Goal: Task Accomplishment & Management: Check status

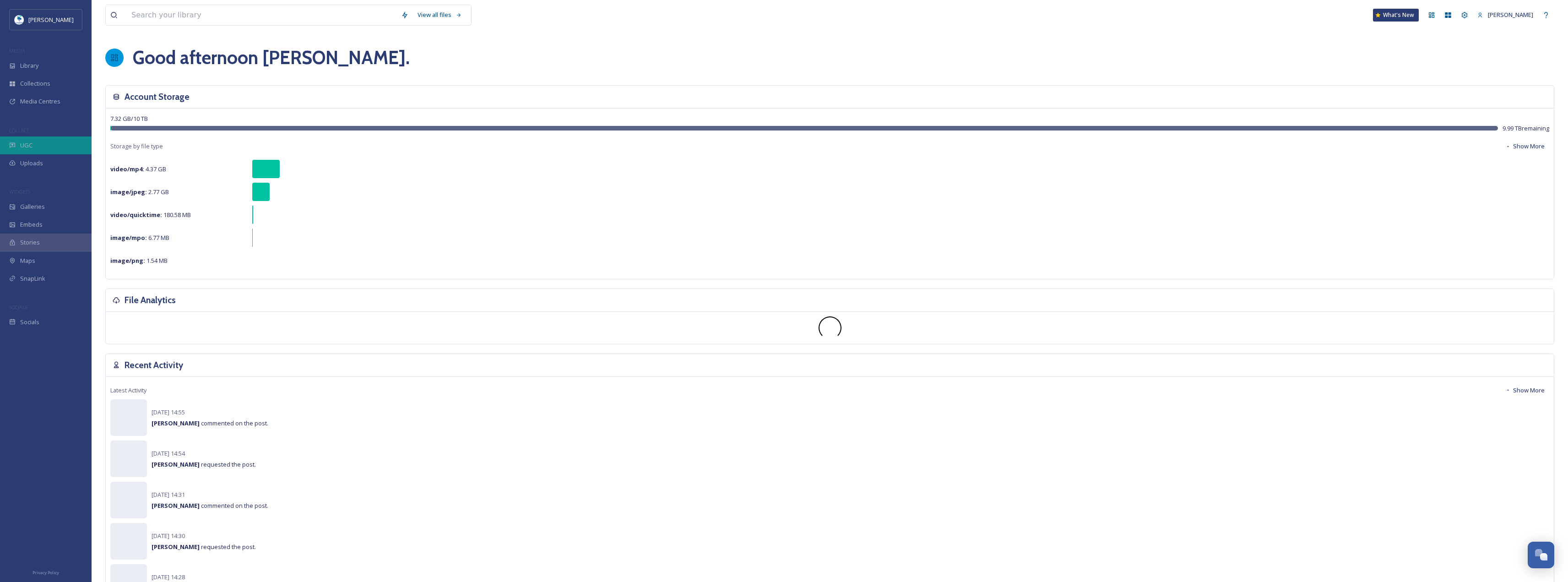
click at [59, 152] on div "UGC" at bounding box center [46, 146] width 92 height 18
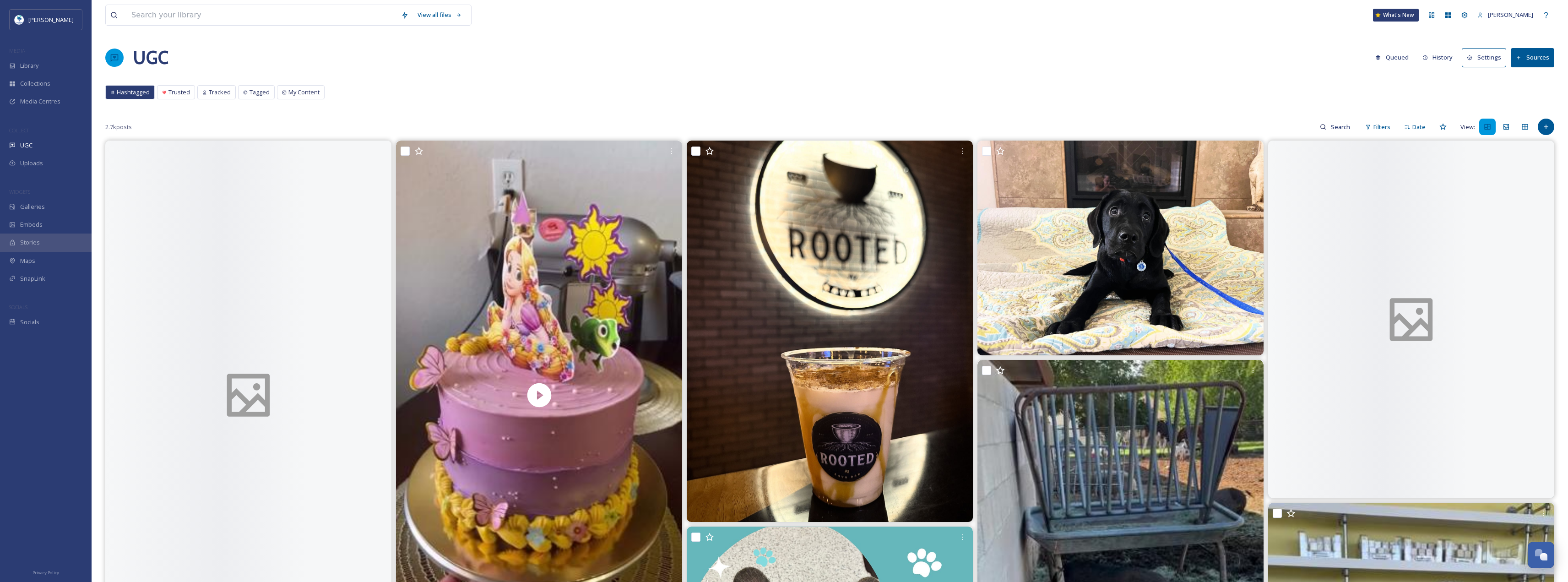
click at [1444, 59] on button "History" at bounding box center [1438, 57] width 40 height 18
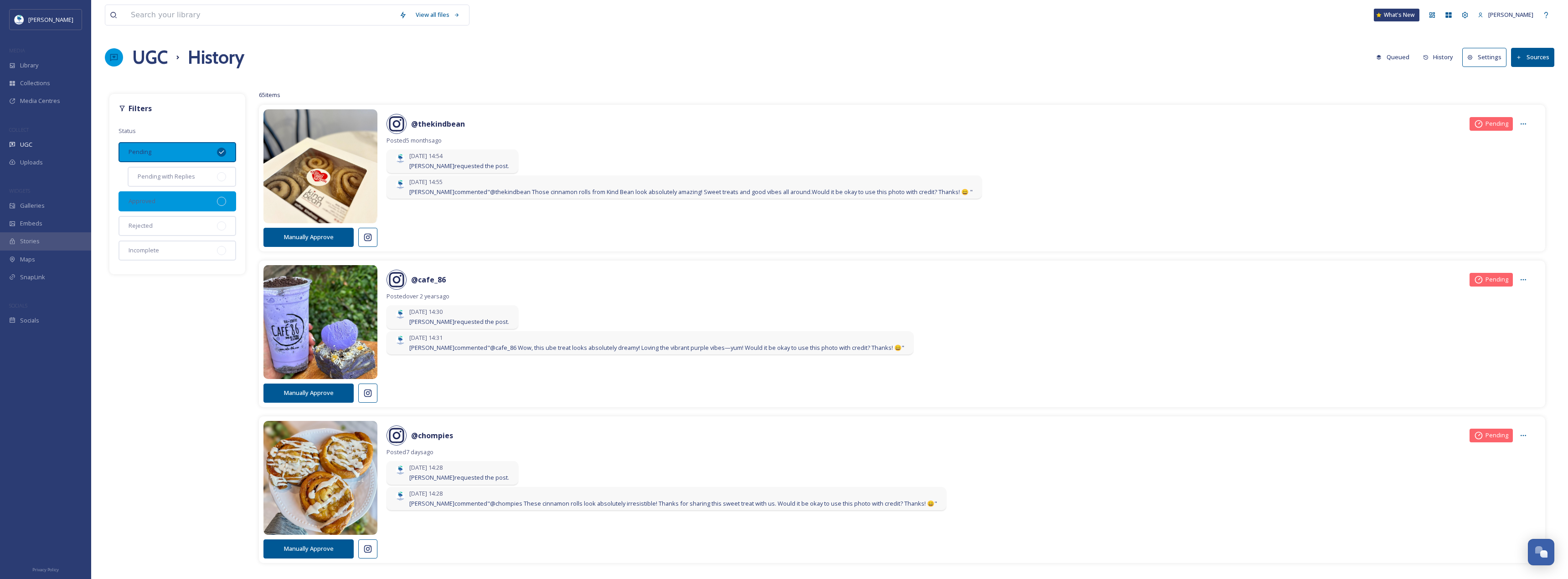
click at [225, 195] on div "Approved" at bounding box center [177, 201] width 117 height 20
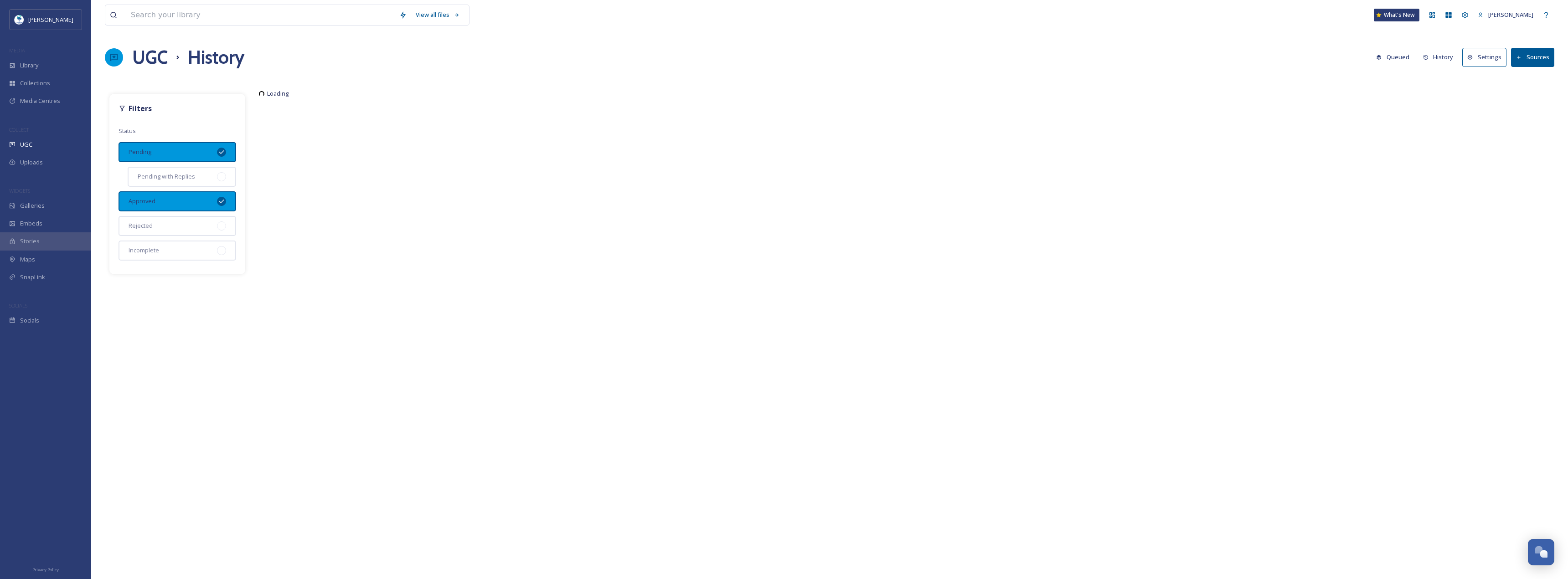
click at [223, 161] on div "Pending" at bounding box center [177, 152] width 117 height 20
click at [221, 151] on div at bounding box center [221, 152] width 9 height 9
click at [223, 150] on icon at bounding box center [221, 152] width 7 height 7
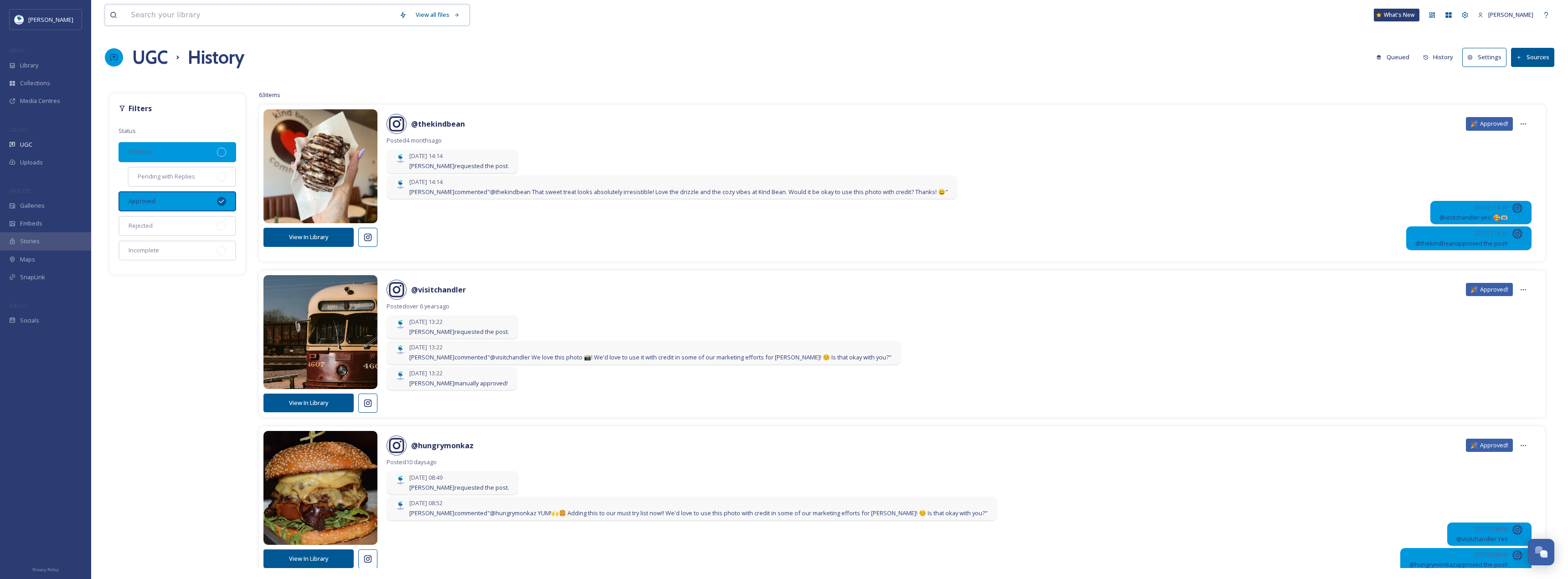
click at [216, 10] on input at bounding box center [260, 15] width 268 height 20
paste input "stillerychandler"
type input "stillerychandler"
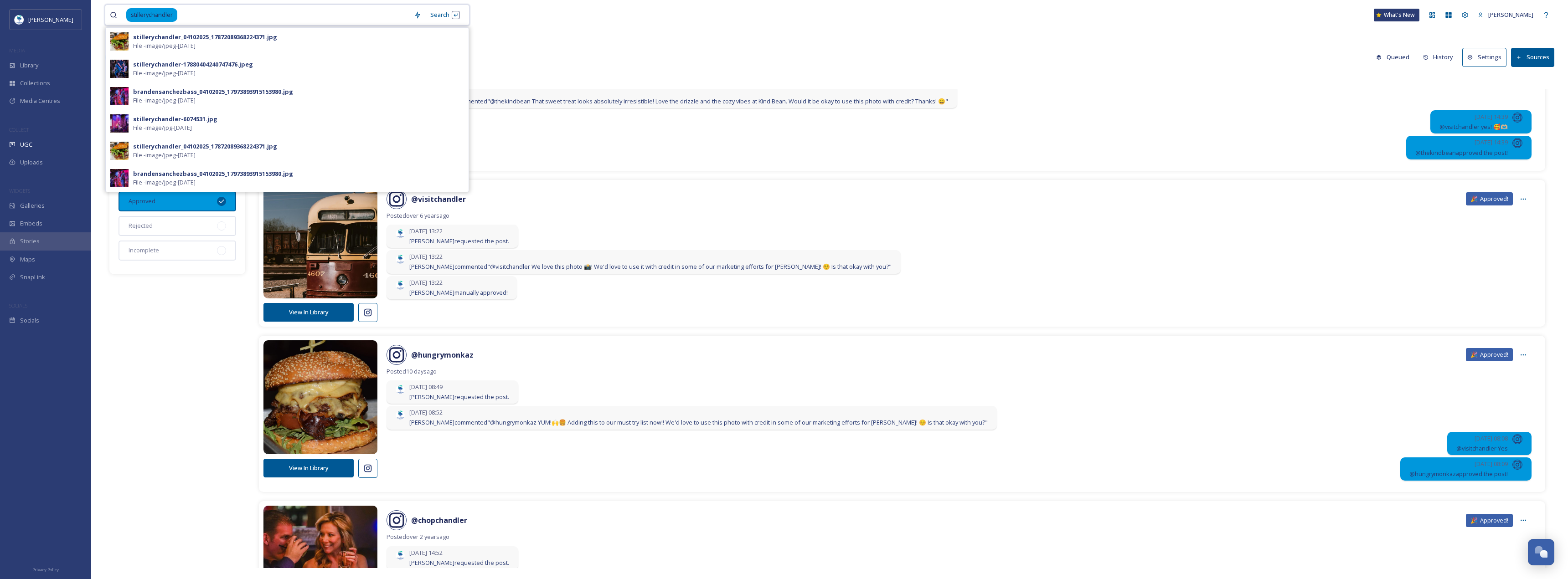
scroll to position [91, 0]
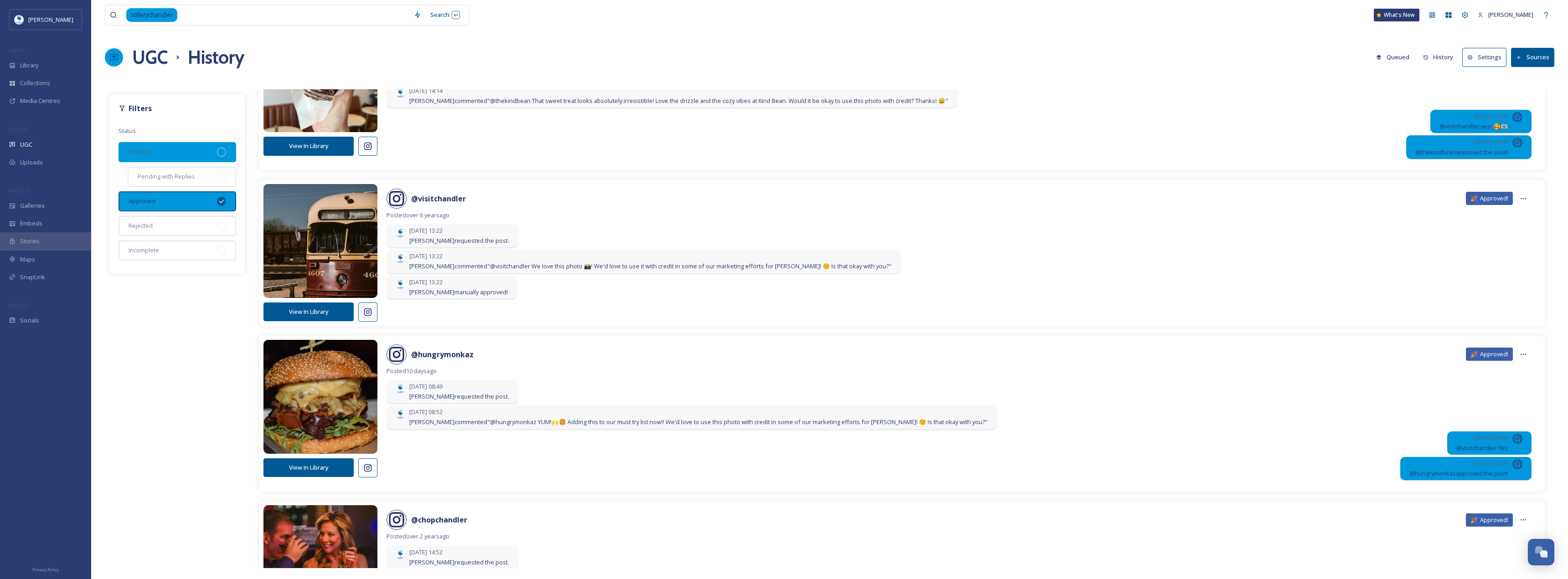
click at [591, 52] on div "UGC History Queued History Settings Sources" at bounding box center [829, 57] width 1449 height 27
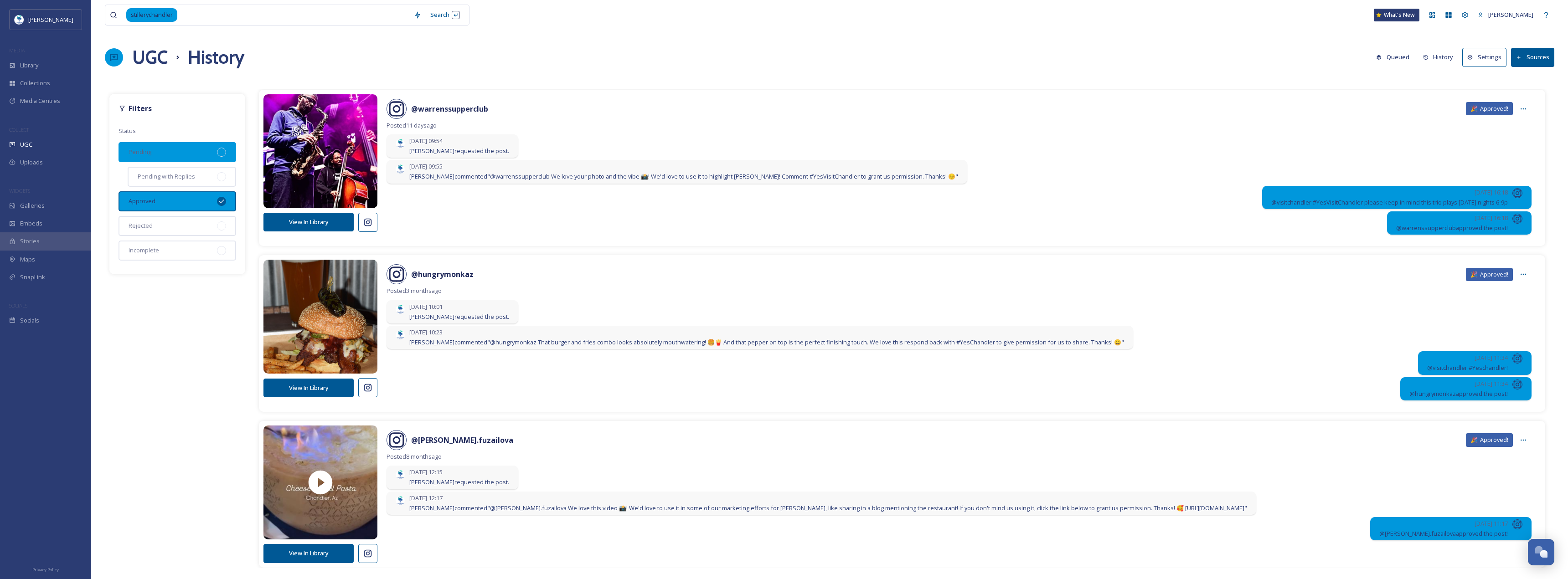
scroll to position [2595, 0]
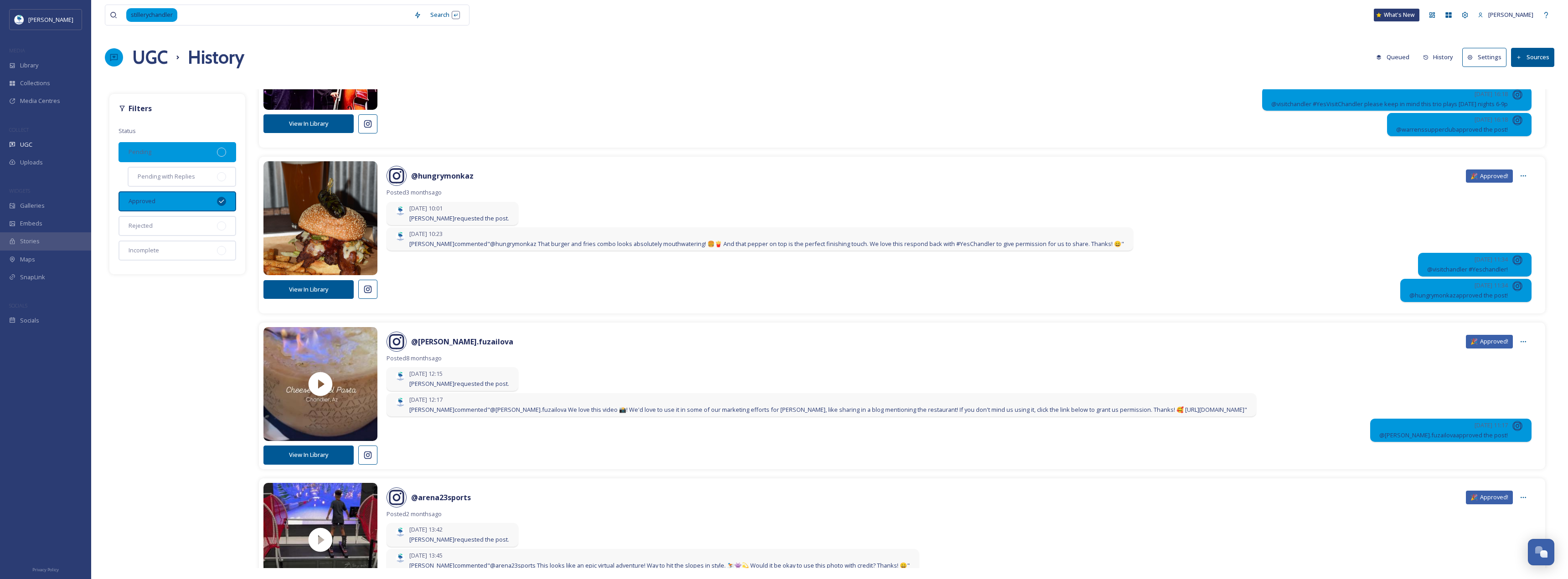
click at [254, 151] on div "63 items View In Library @ thekindbean 🎉 Approved! Posted 4 months ago Sep 25 1…" at bounding box center [901, 328] width 1304 height 478
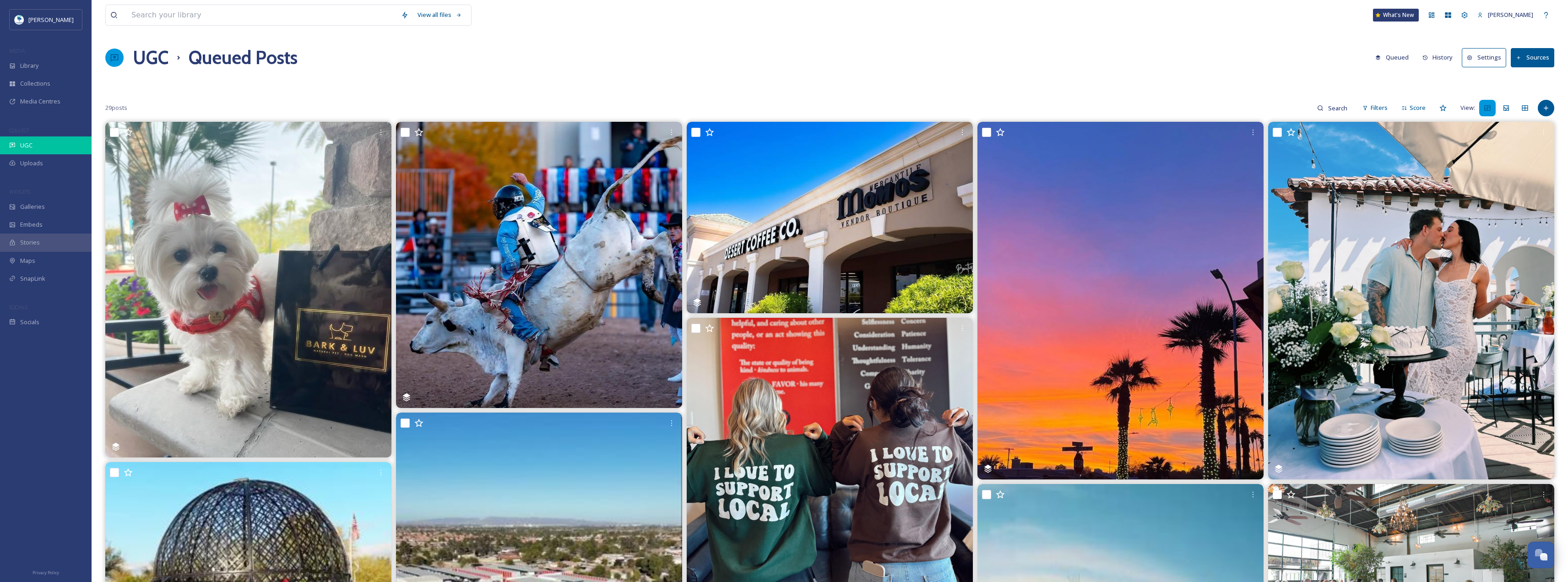
click at [57, 139] on div "UGC" at bounding box center [46, 146] width 92 height 18
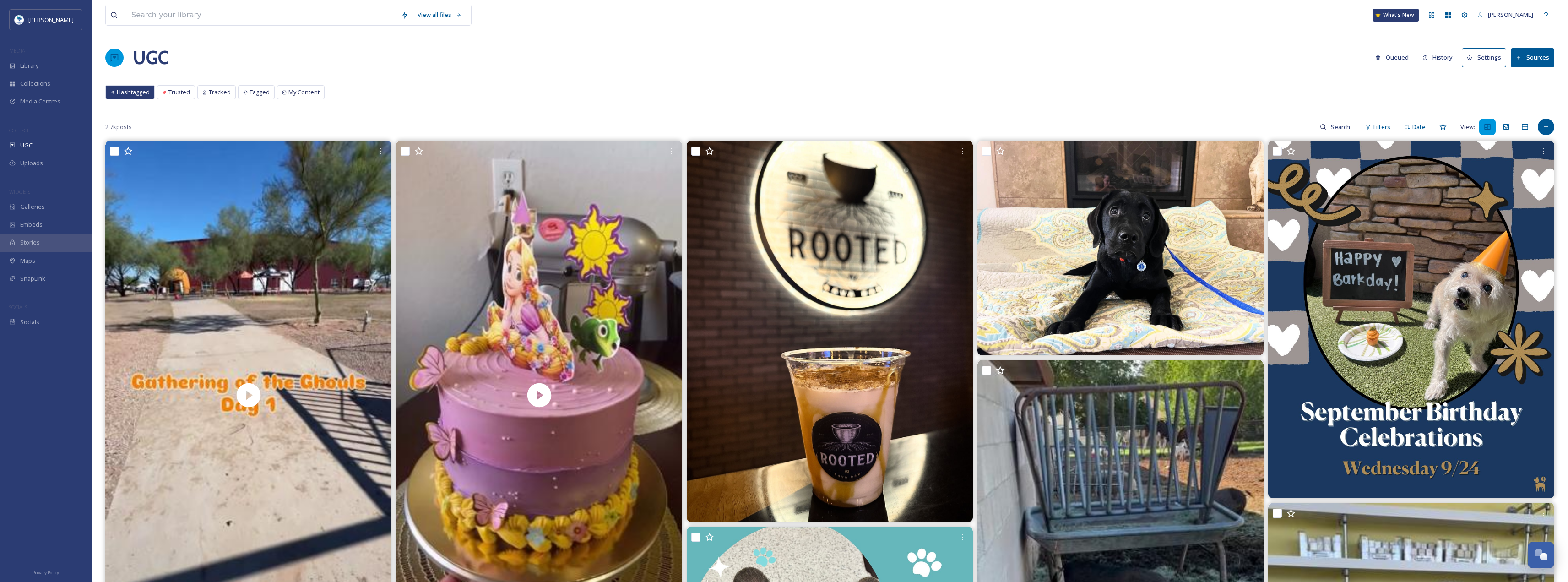
click at [1440, 57] on button "History" at bounding box center [1438, 57] width 40 height 18
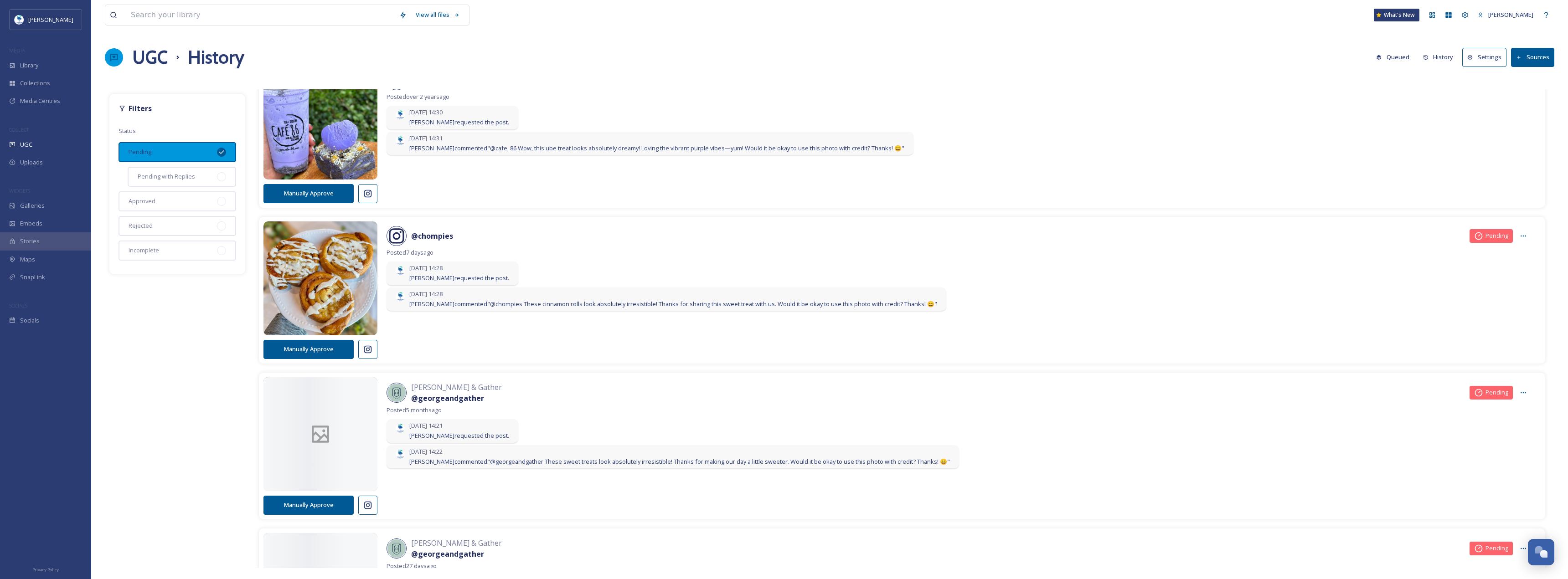
scroll to position [228, 0]
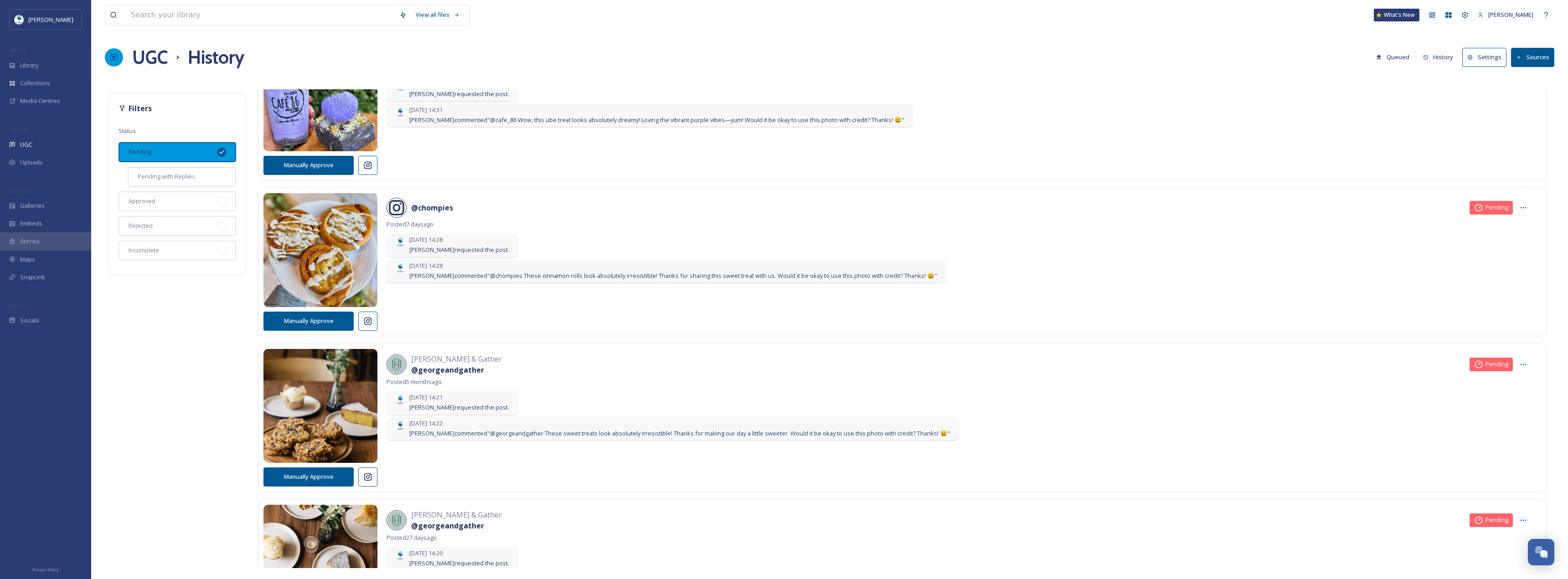
drag, startPoint x: 196, startPoint y: 204, endPoint x: 239, endPoint y: 176, distance: 51.3
click at [196, 204] on div "Approved" at bounding box center [177, 201] width 117 height 20
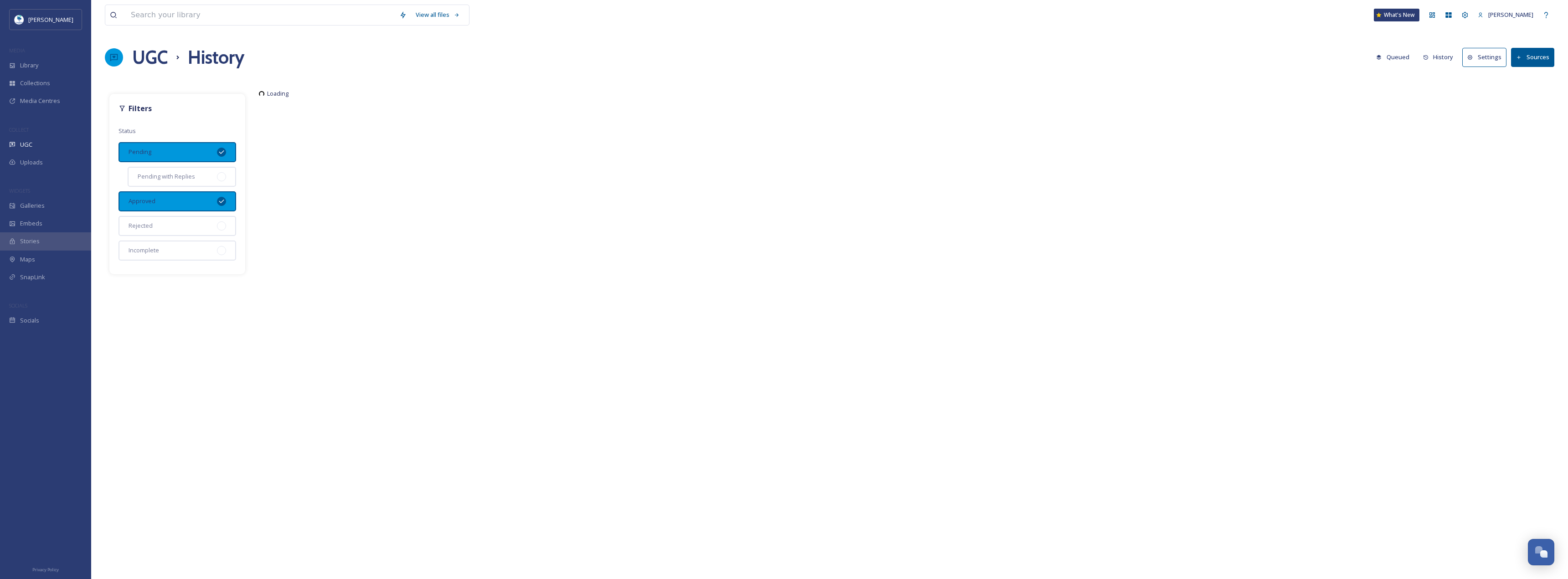
click at [225, 154] on icon at bounding box center [221, 152] width 7 height 7
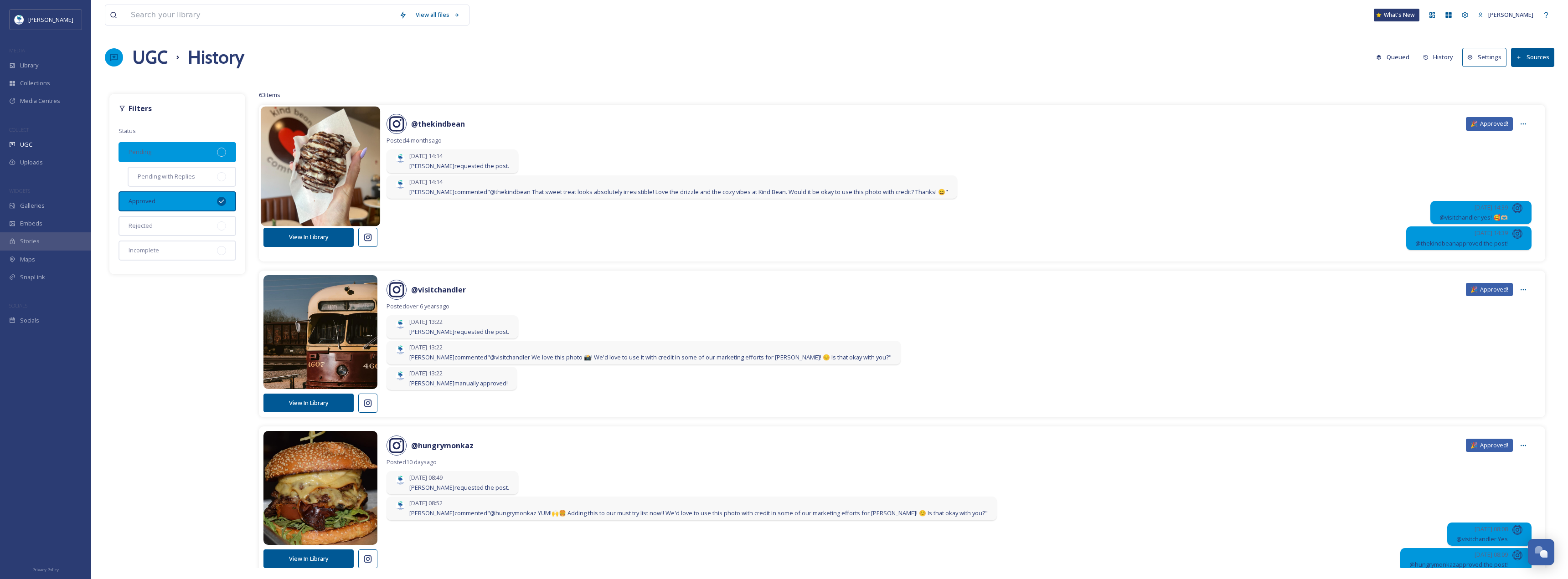
click at [317, 182] on img at bounding box center [321, 166] width 120 height 143
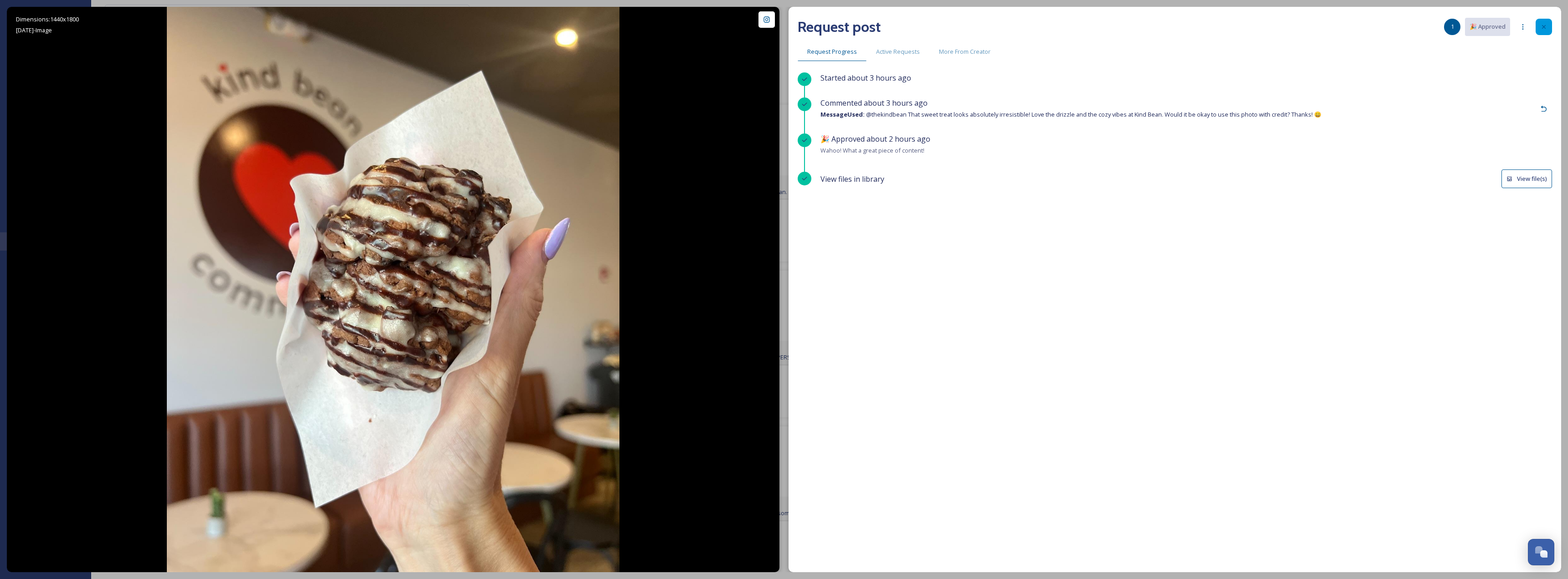
click at [1546, 22] on div at bounding box center [1543, 27] width 16 height 16
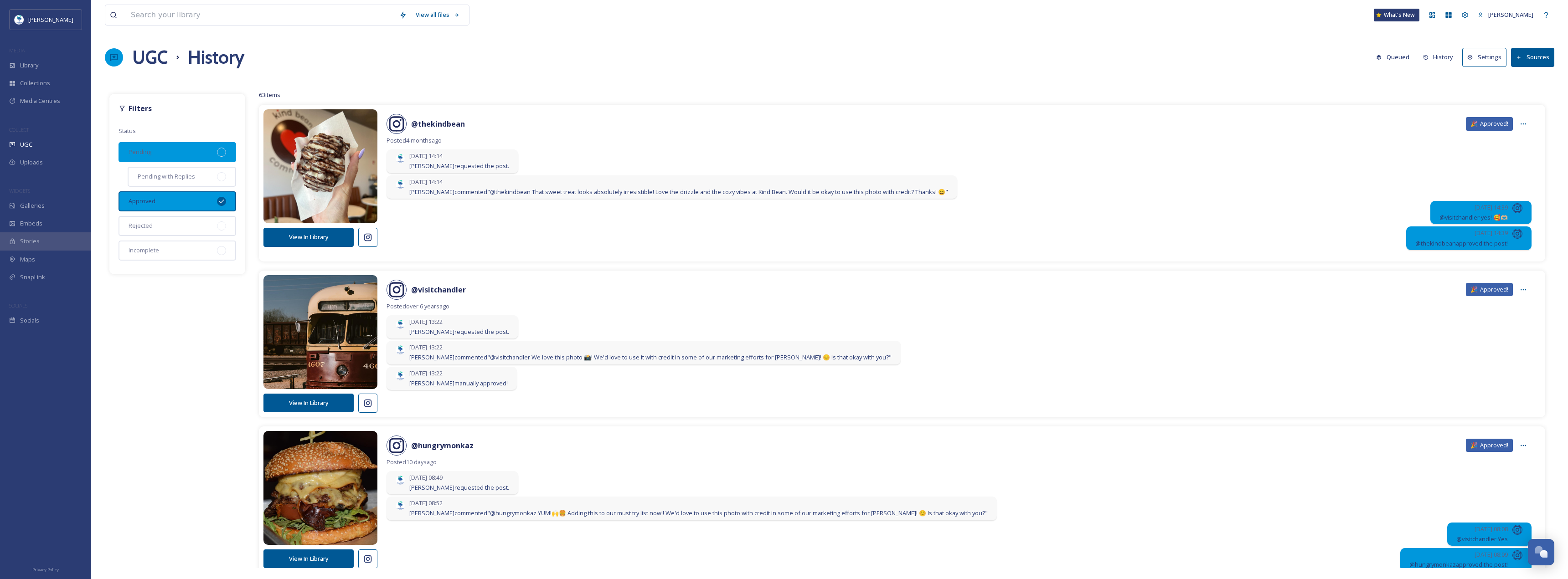
click at [290, 227] on div "View In Library" at bounding box center [321, 178] width 114 height 137
click at [298, 238] on button "View In Library" at bounding box center [309, 237] width 91 height 19
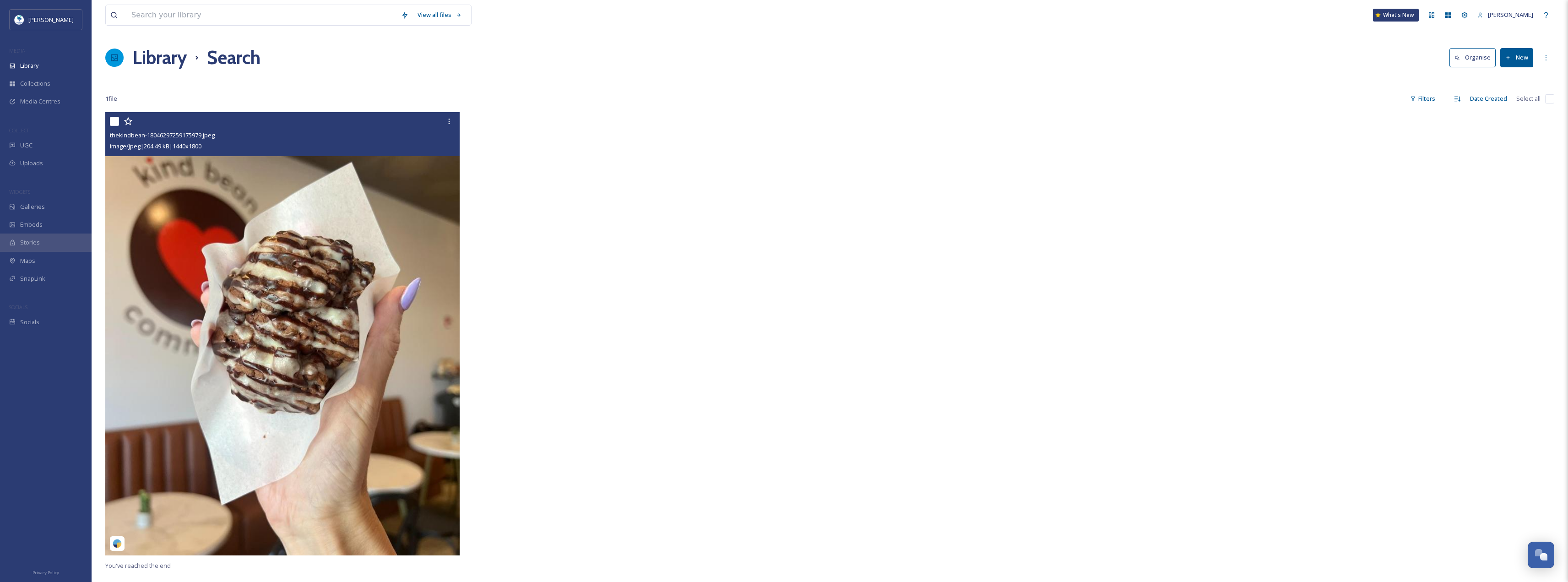
click at [331, 265] on img at bounding box center [282, 333] width 354 height 443
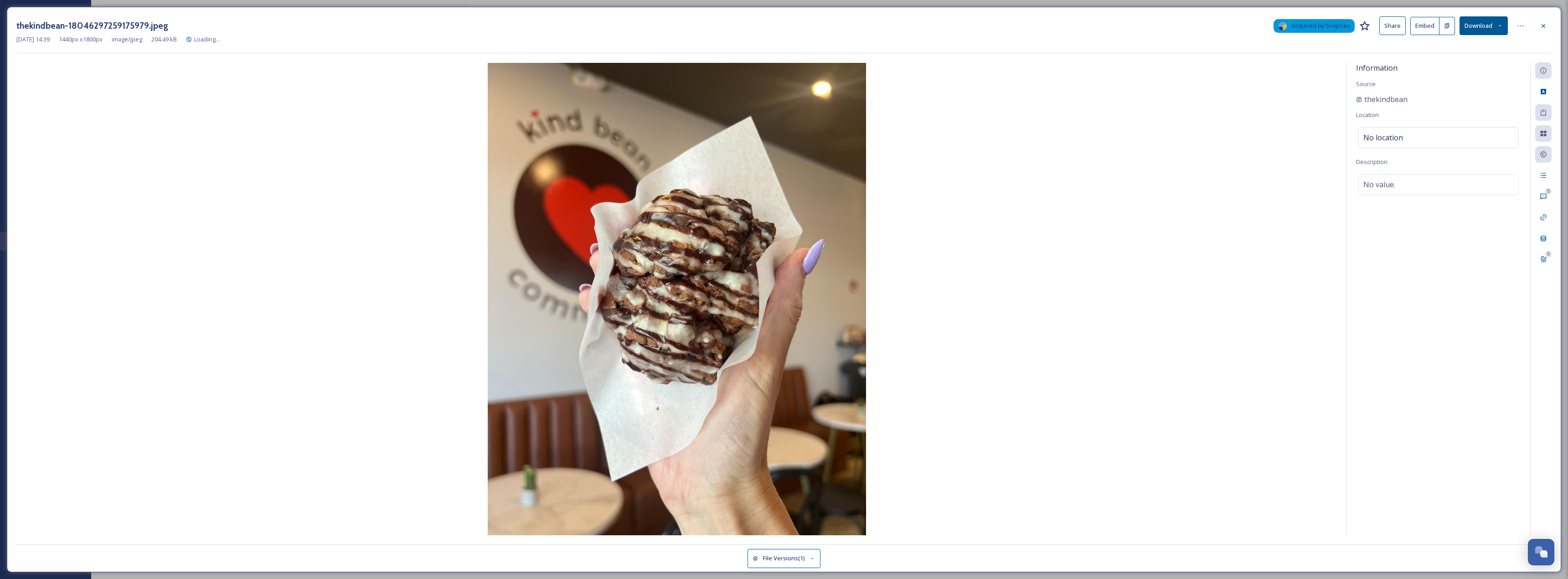
click at [1486, 24] on button "Download" at bounding box center [1483, 25] width 48 height 19
click at [1459, 43] on span "Download Original (1440 x 1800)" at bounding box center [1459, 46] width 86 height 9
